Goal: Navigation & Orientation: Find specific page/section

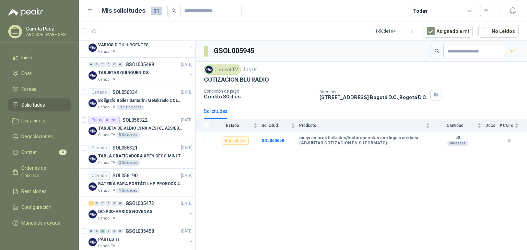
scroll to position [795, 0]
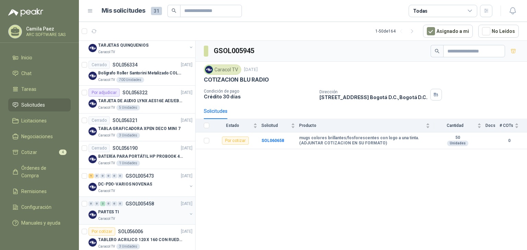
click at [132, 208] on div "PARTES TI" at bounding box center [142, 212] width 89 height 8
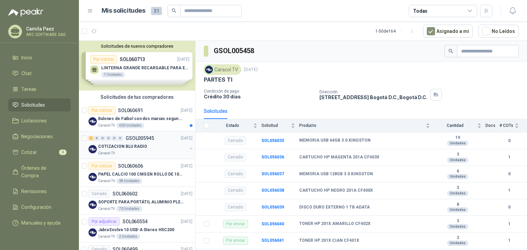
click at [132, 147] on p "COTIZACION BLU RADIO" at bounding box center [122, 146] width 49 height 7
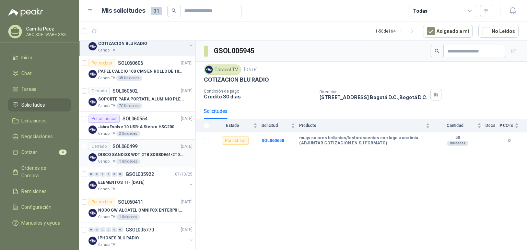
scroll to position [110, 0]
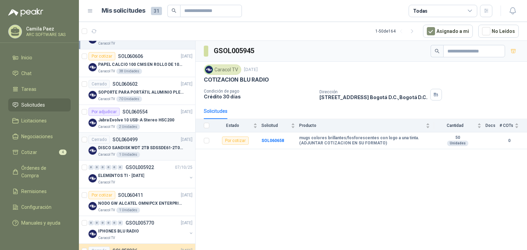
click at [143, 142] on div "Cerrado SOL060499 08/10/25" at bounding box center [140, 139] width 104 height 8
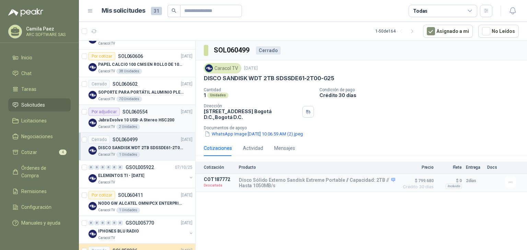
click at [139, 126] on div "Caracol TV 2 Unidades" at bounding box center [145, 126] width 94 height 5
